Goal: Understand process/instructions

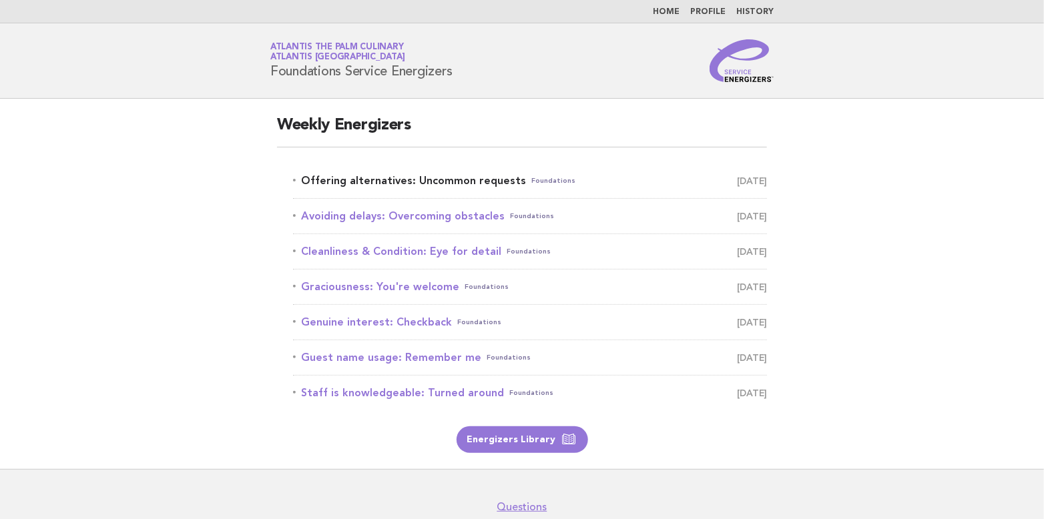
click at [434, 182] on link "Offering alternatives: Uncommon requests Foundations October 4" at bounding box center [530, 181] width 474 height 19
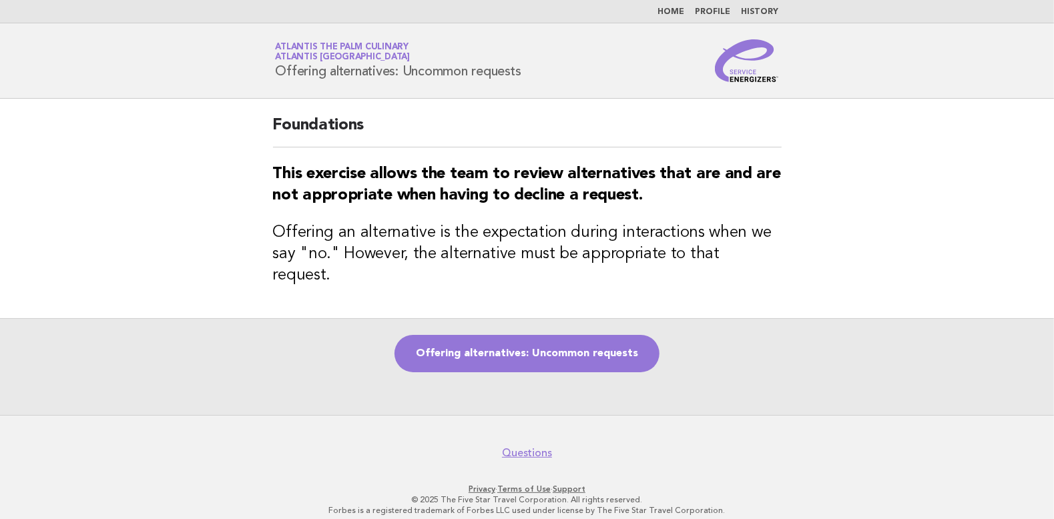
drag, startPoint x: 274, startPoint y: 66, endPoint x: 525, endPoint y: 79, distance: 251.3
click at [525, 79] on div "Service Energizers Atlantis The Palm Culinary Atlantis Dubai Offering alternati…" at bounding box center [527, 60] width 541 height 43
copy h1 "Offering alternatives: Uncommon requests"
click at [750, 348] on div "Offering alternatives: Uncommon requests" at bounding box center [527, 366] width 1054 height 97
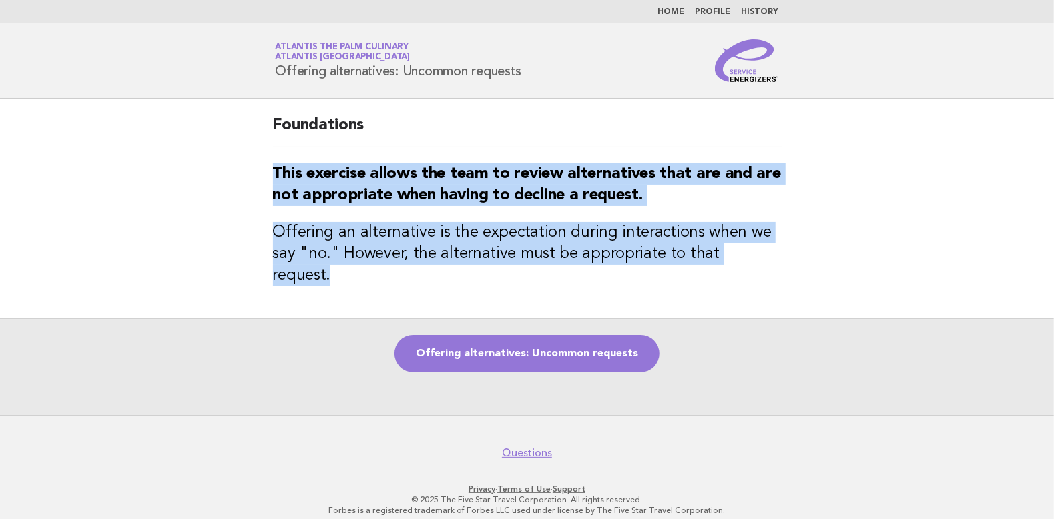
drag, startPoint x: 273, startPoint y: 170, endPoint x: 787, endPoint y: 252, distance: 520.5
click at [787, 252] on div "Foundations This exercise allows the team to review alternatives that are and a…" at bounding box center [527, 209] width 541 height 220
copy div "This exercise allows the team to review alternatives that are and are not appro…"
drag, startPoint x: 270, startPoint y: 66, endPoint x: 556, endPoint y: 81, distance: 286.1
click at [556, 81] on div "Service Energizers Atlantis The Palm Culinary Atlantis Dubai Offering alternati…" at bounding box center [527, 60] width 541 height 43
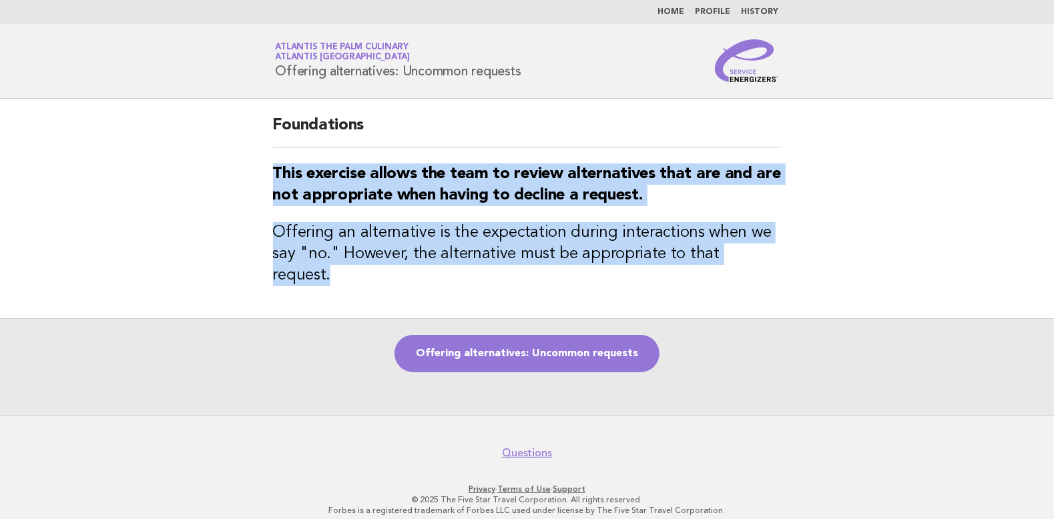
copy h1 "Offering alternatives: Uncommon requests"
click at [518, 342] on link "Offering alternatives: Uncommon requests" at bounding box center [526, 353] width 265 height 37
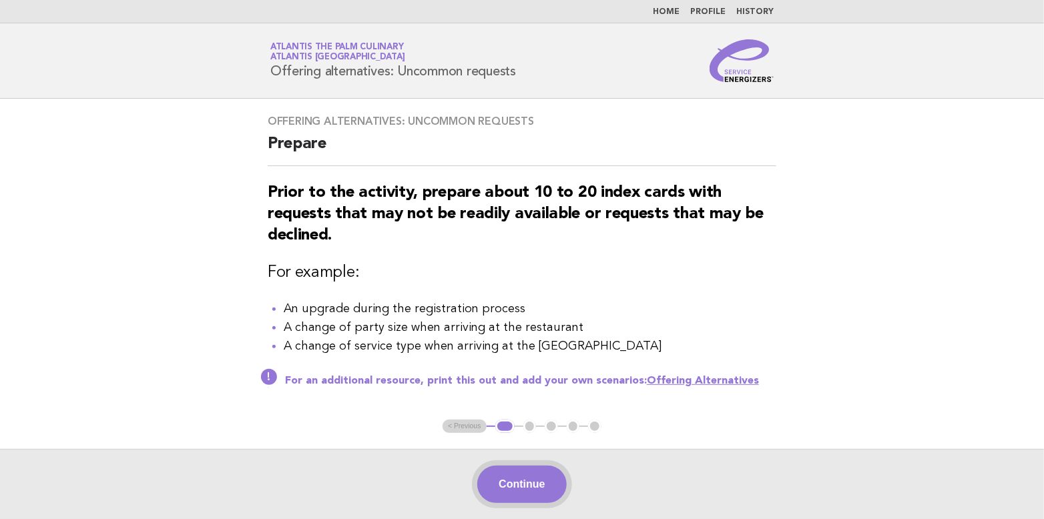
click at [541, 483] on button "Continue" at bounding box center [521, 484] width 89 height 37
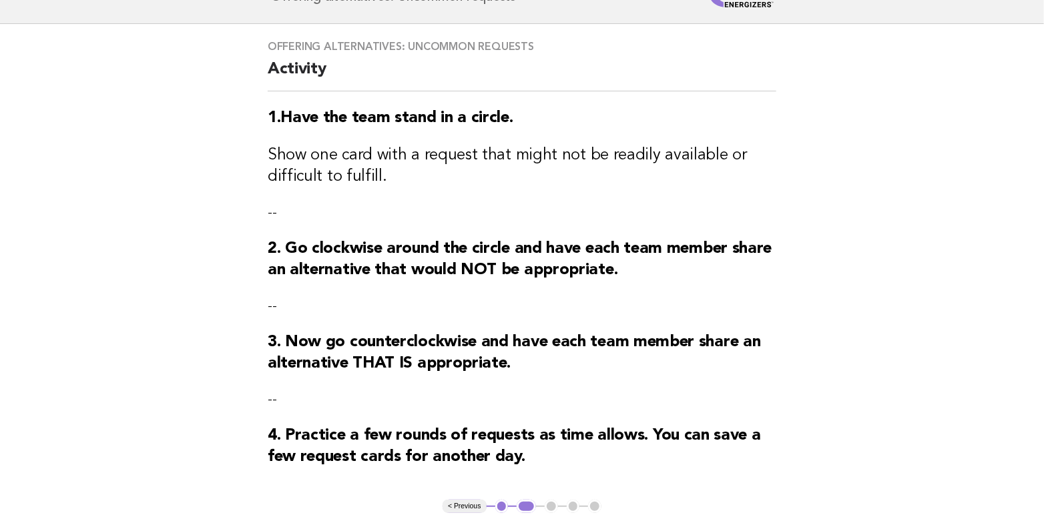
scroll to position [141, 0]
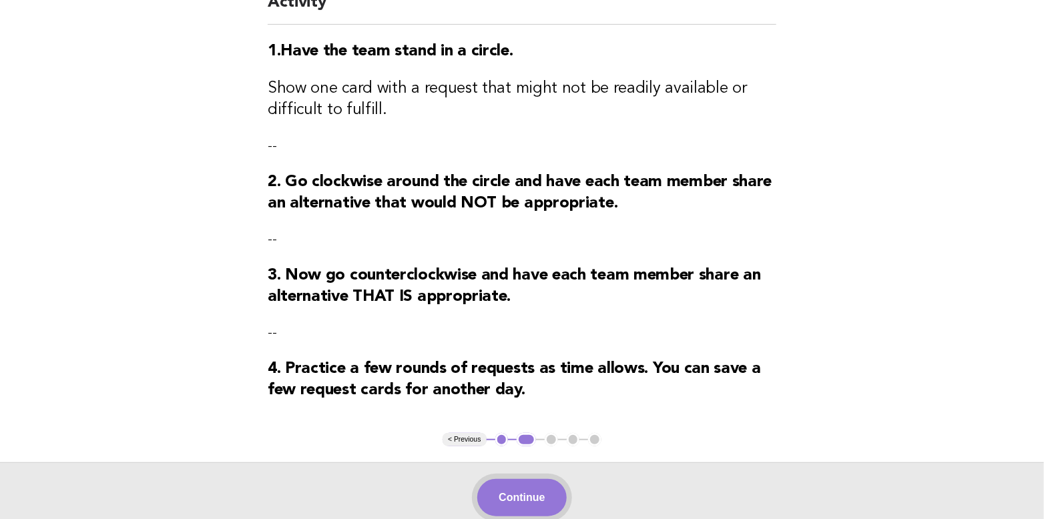
click at [527, 507] on button "Continue" at bounding box center [521, 497] width 89 height 37
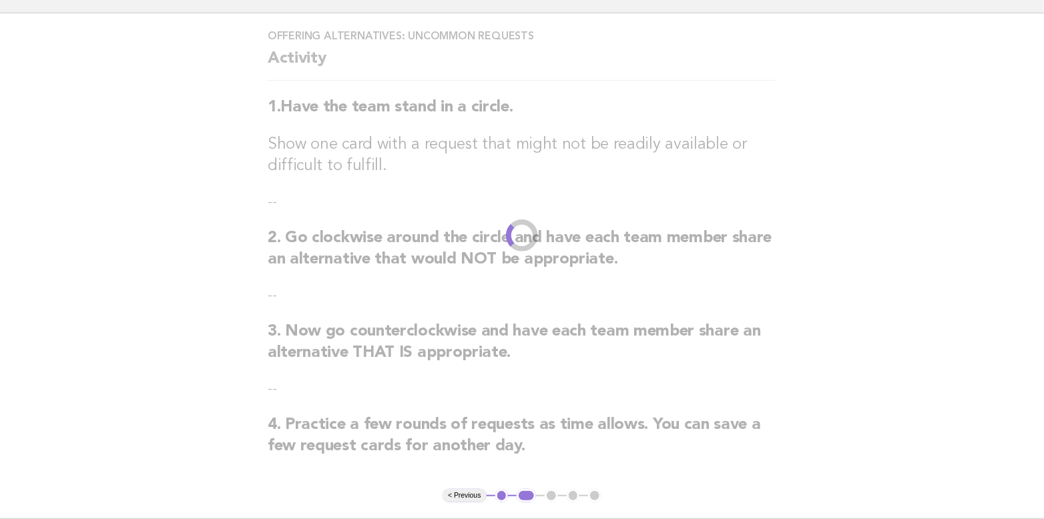
scroll to position [0, 0]
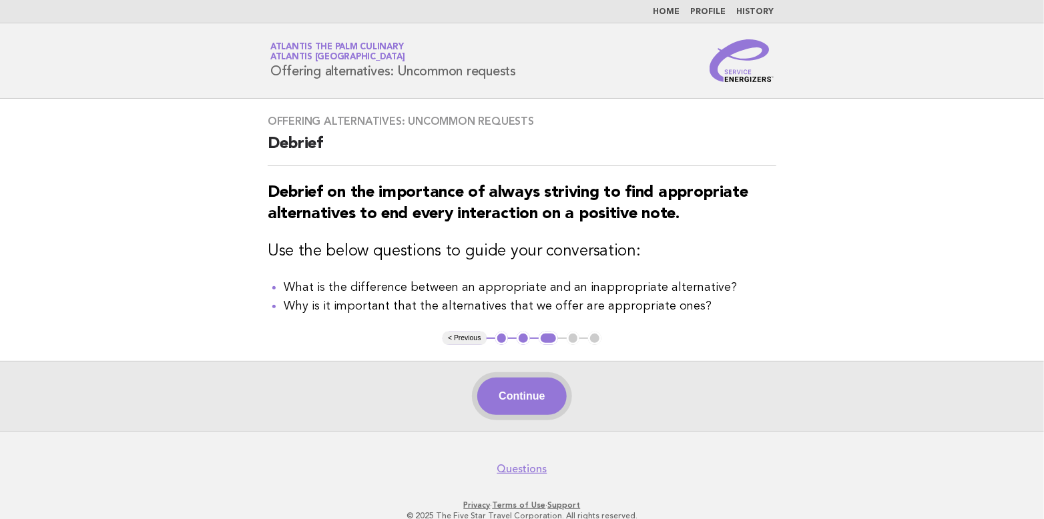
click at [505, 403] on button "Continue" at bounding box center [521, 396] width 89 height 37
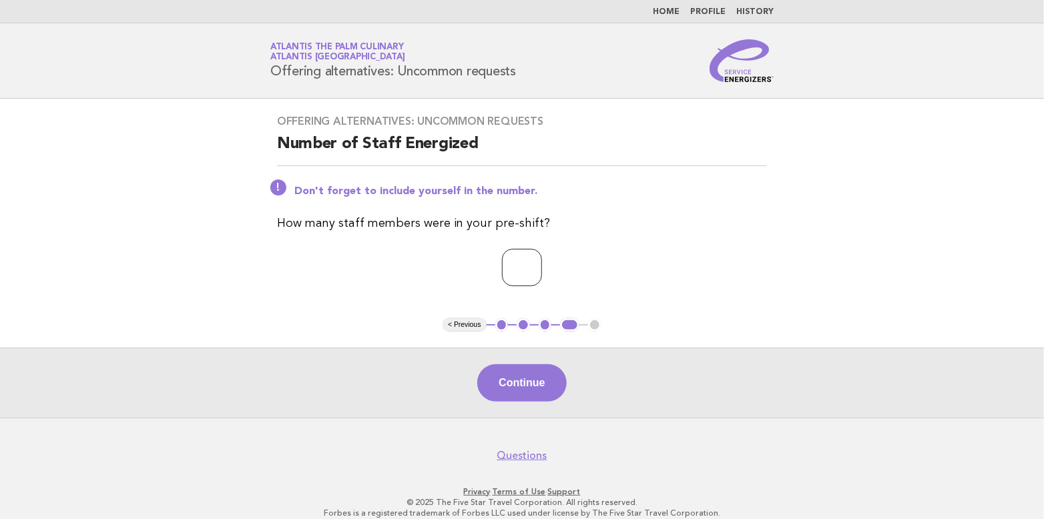
click at [542, 264] on input "*" at bounding box center [522, 267] width 40 height 37
type input "*"
click at [542, 264] on input "*" at bounding box center [522, 267] width 40 height 37
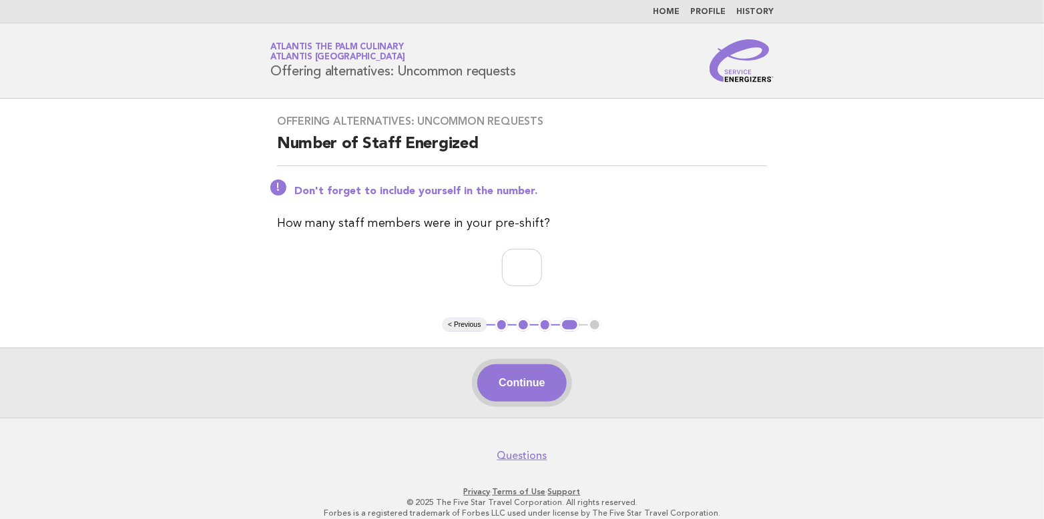
click at [530, 374] on button "Continue" at bounding box center [521, 382] width 89 height 37
